Goal: Task Accomplishment & Management: Use online tool/utility

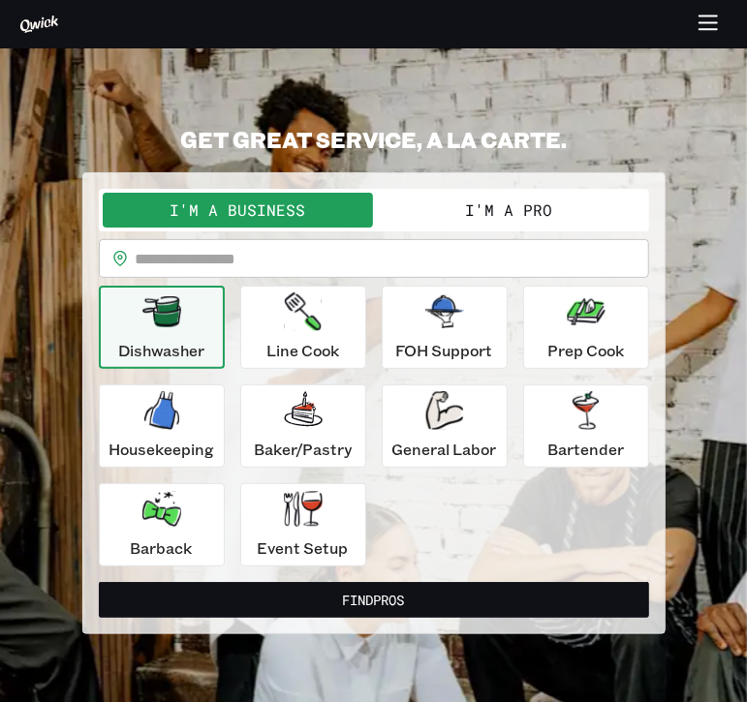
click at [175, 362] on button "Dishwasher" at bounding box center [162, 327] width 126 height 83
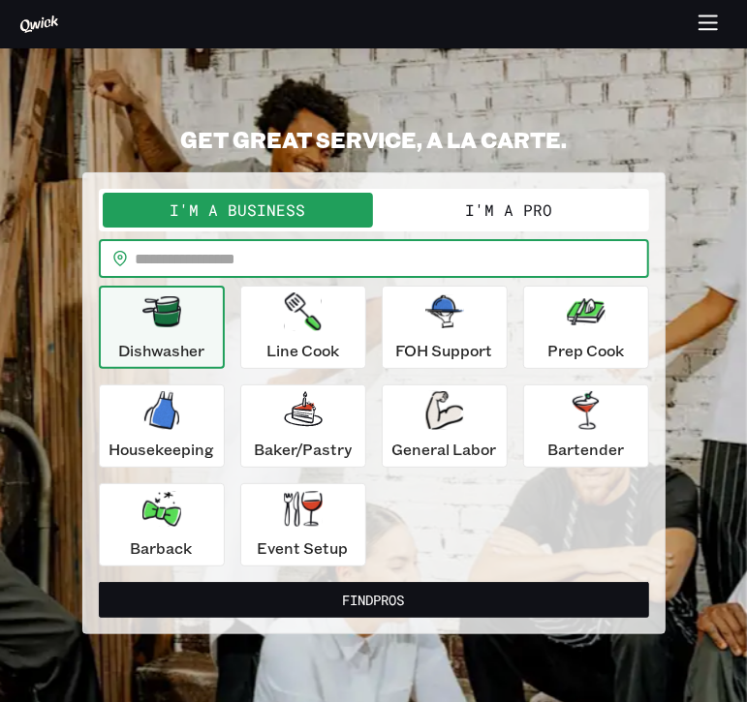
click at [194, 270] on input "text" at bounding box center [392, 258] width 513 height 39
type input "*****"
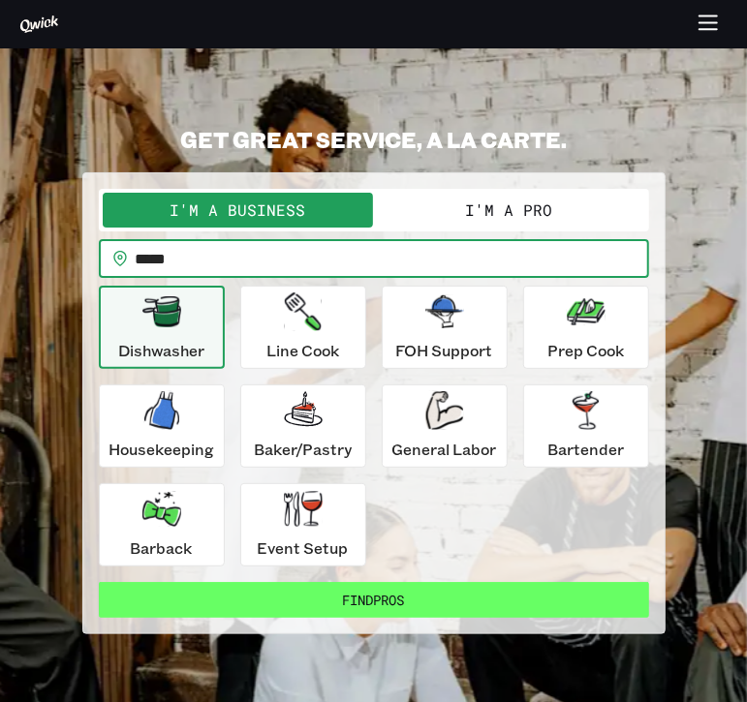
click at [347, 596] on button "Find Pros" at bounding box center [374, 600] width 550 height 36
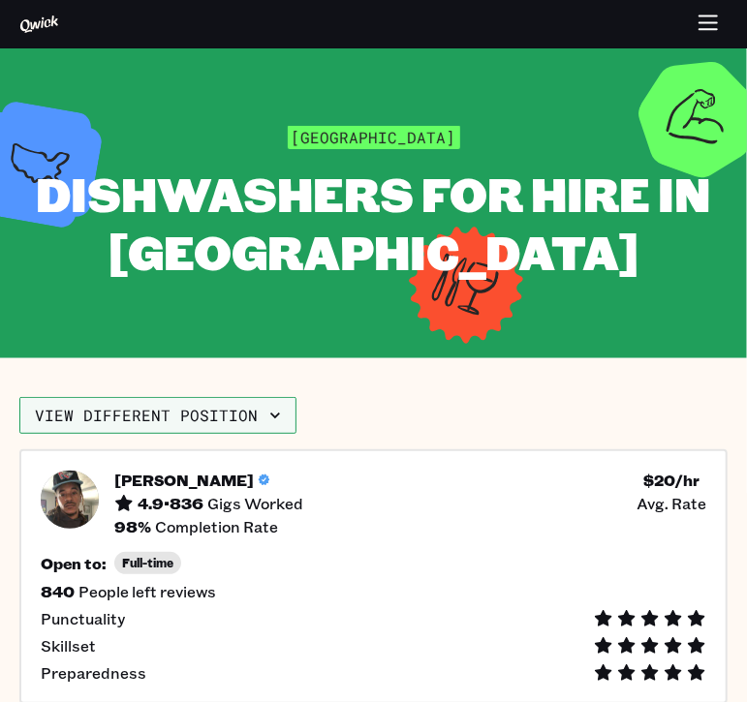
click at [268, 425] on button "View different position" at bounding box center [157, 415] width 277 height 37
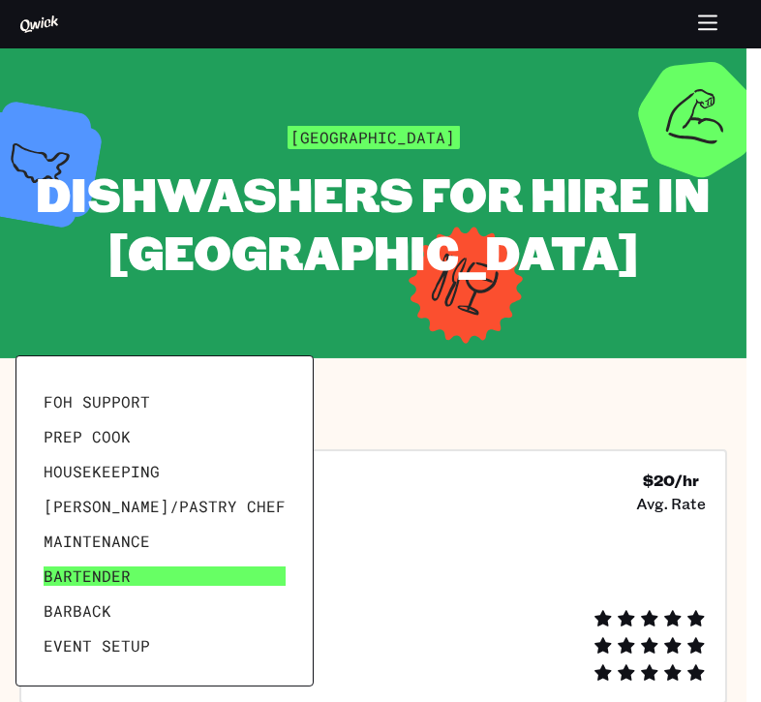
scroll to position [92, 0]
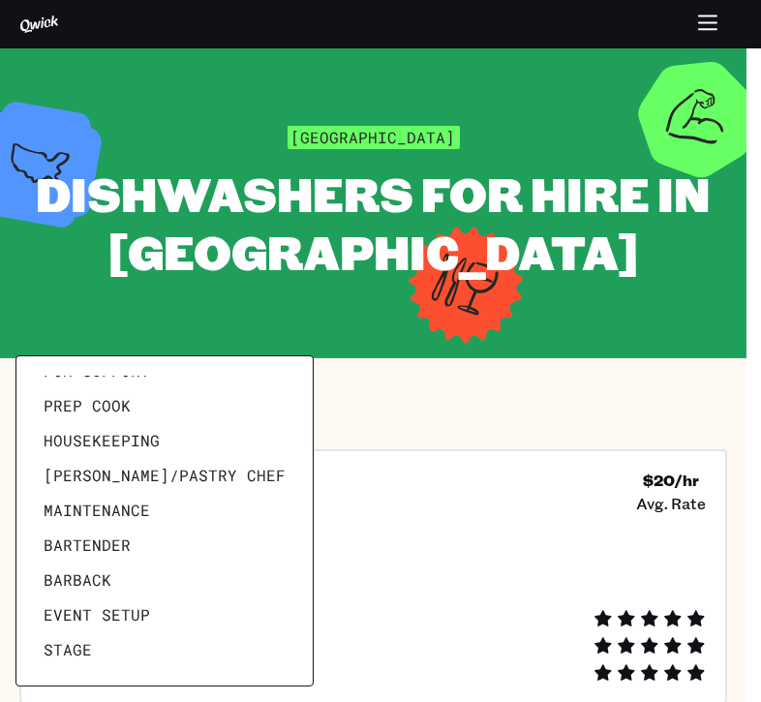
click at [492, 330] on div at bounding box center [380, 351] width 761 height 702
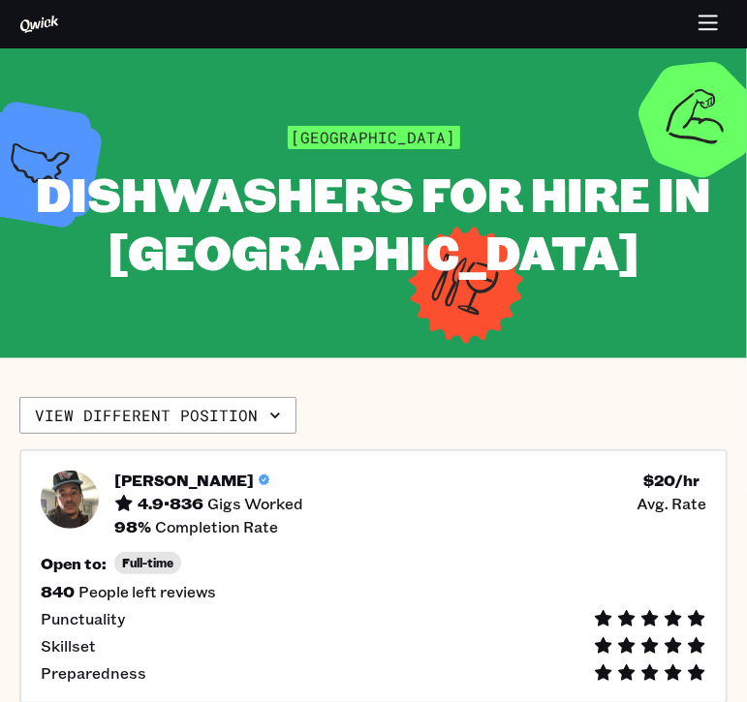
click at [702, 41] on button "button" at bounding box center [709, 25] width 38 height 38
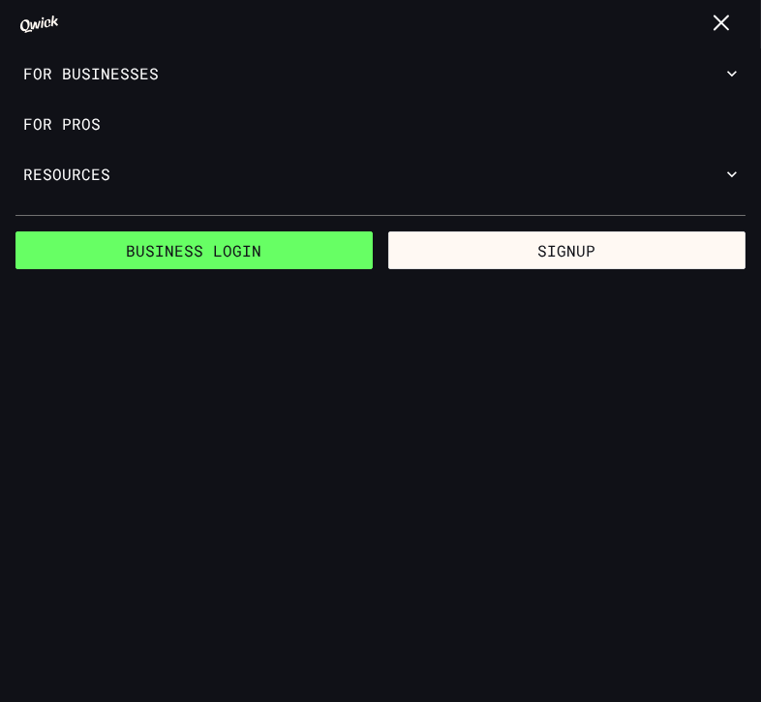
click at [218, 260] on link "Business Login" at bounding box center [194, 251] width 357 height 39
